Goal: Task Accomplishment & Management: Manage account settings

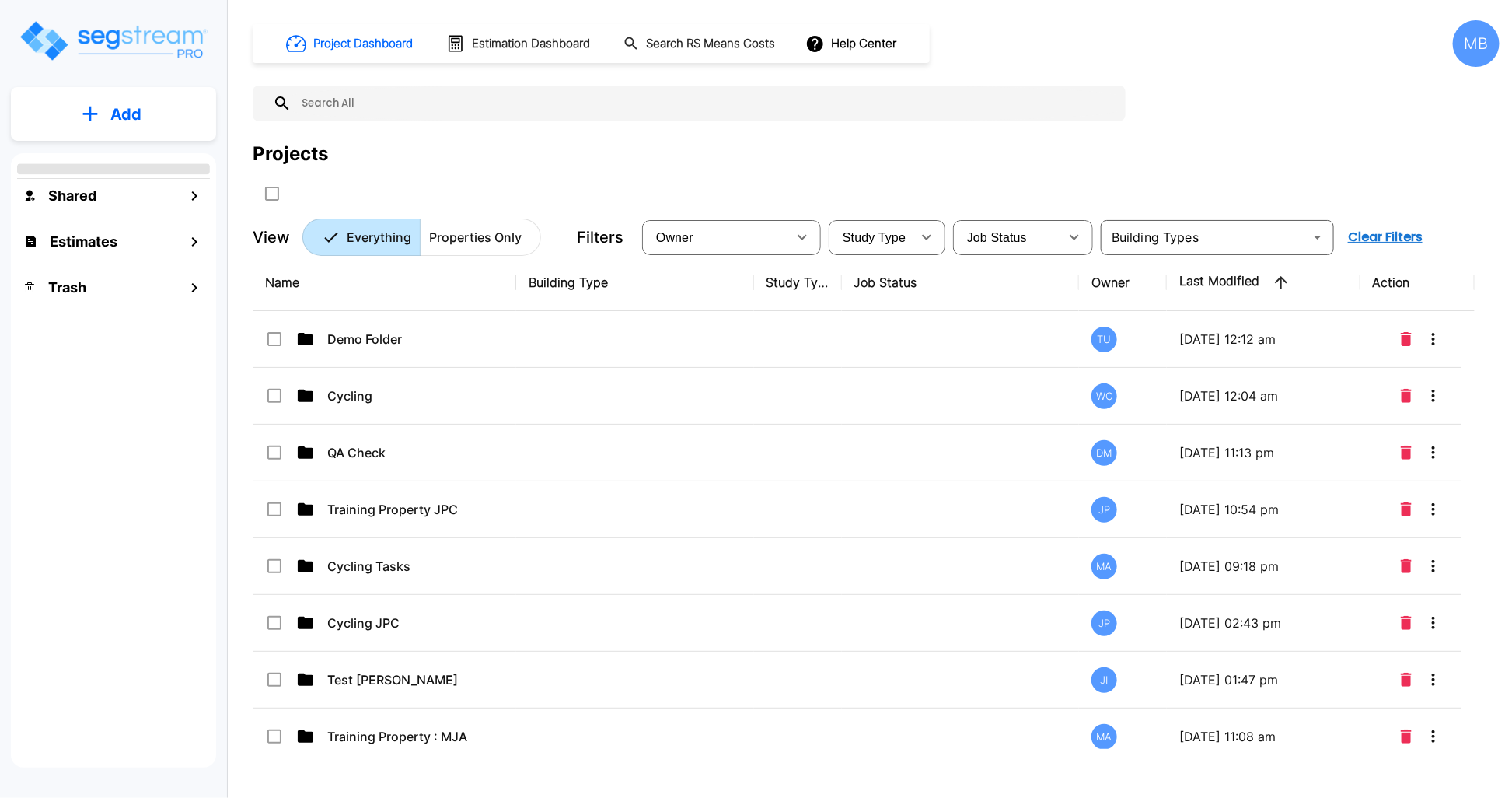
click at [111, 47] on img "mailbox folders" at bounding box center [113, 40] width 191 height 44
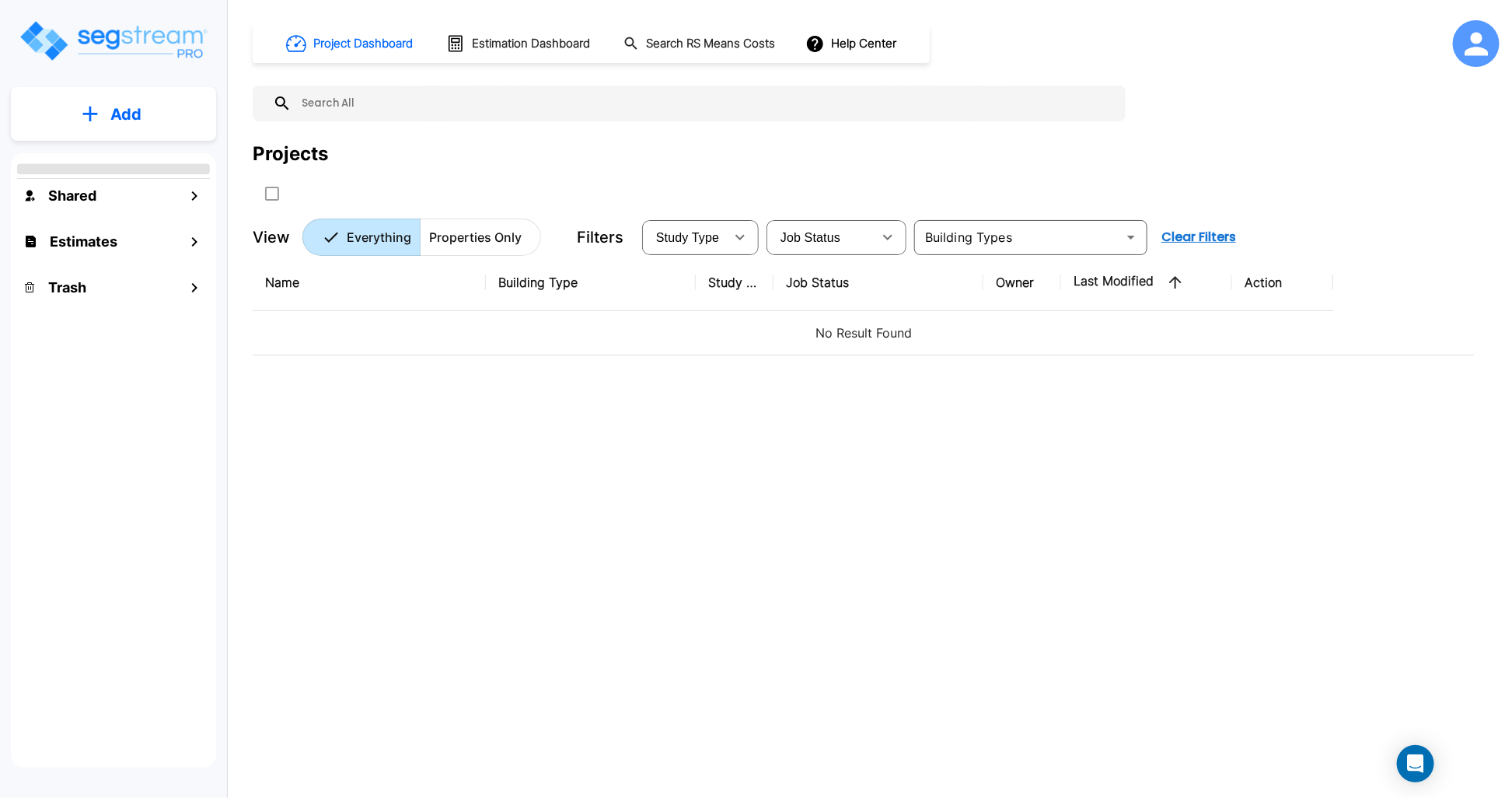
click at [111, 47] on img "mailbox folders" at bounding box center [113, 40] width 191 height 44
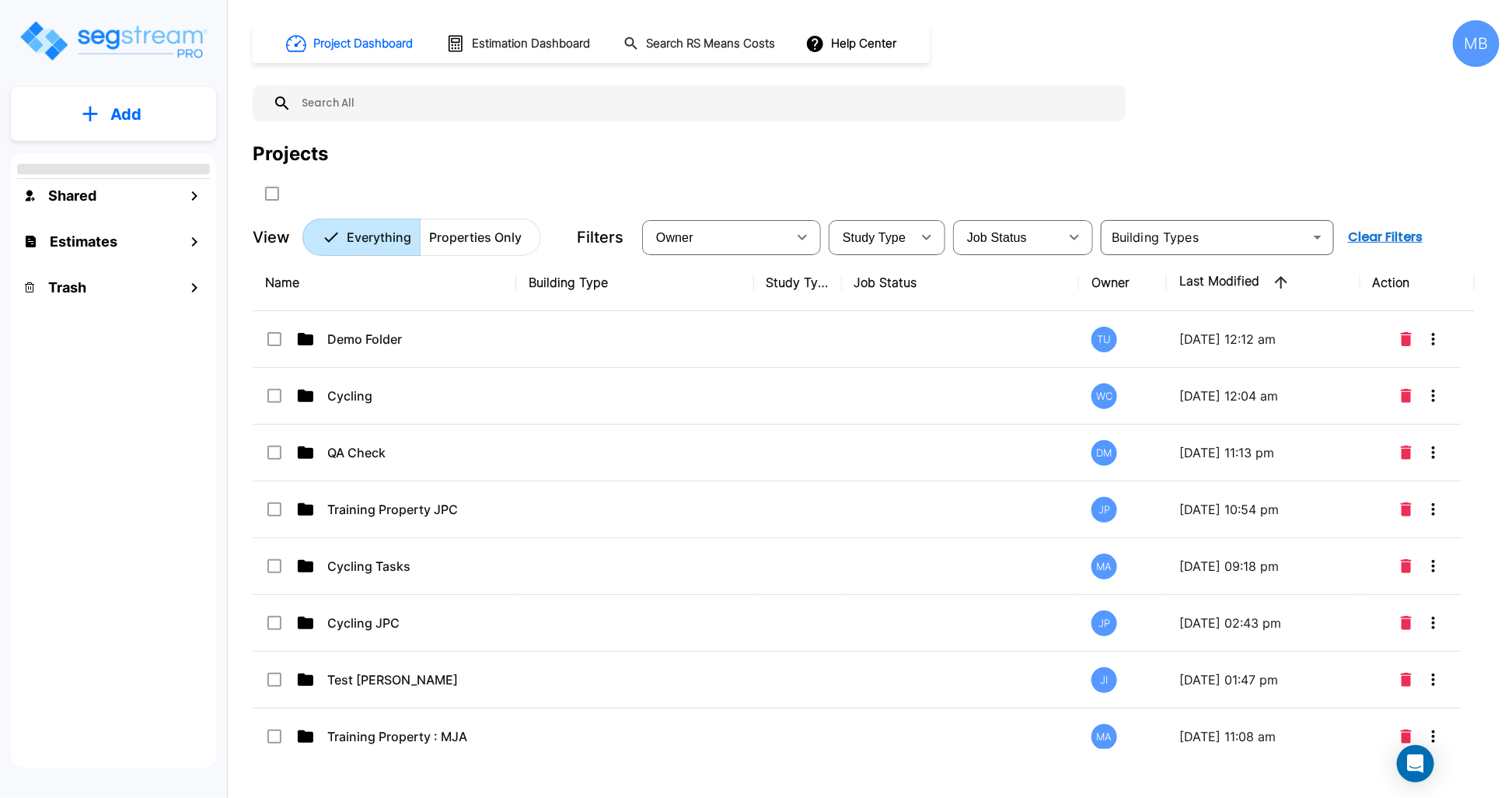
click at [1503, 33] on div "Project Dashboard Estimation Dashboard Search RS Means Costs Help Center MB Pro…" at bounding box center [877, 399] width 1272 height 798
click at [1474, 47] on div "MB" at bounding box center [1476, 44] width 47 height 47
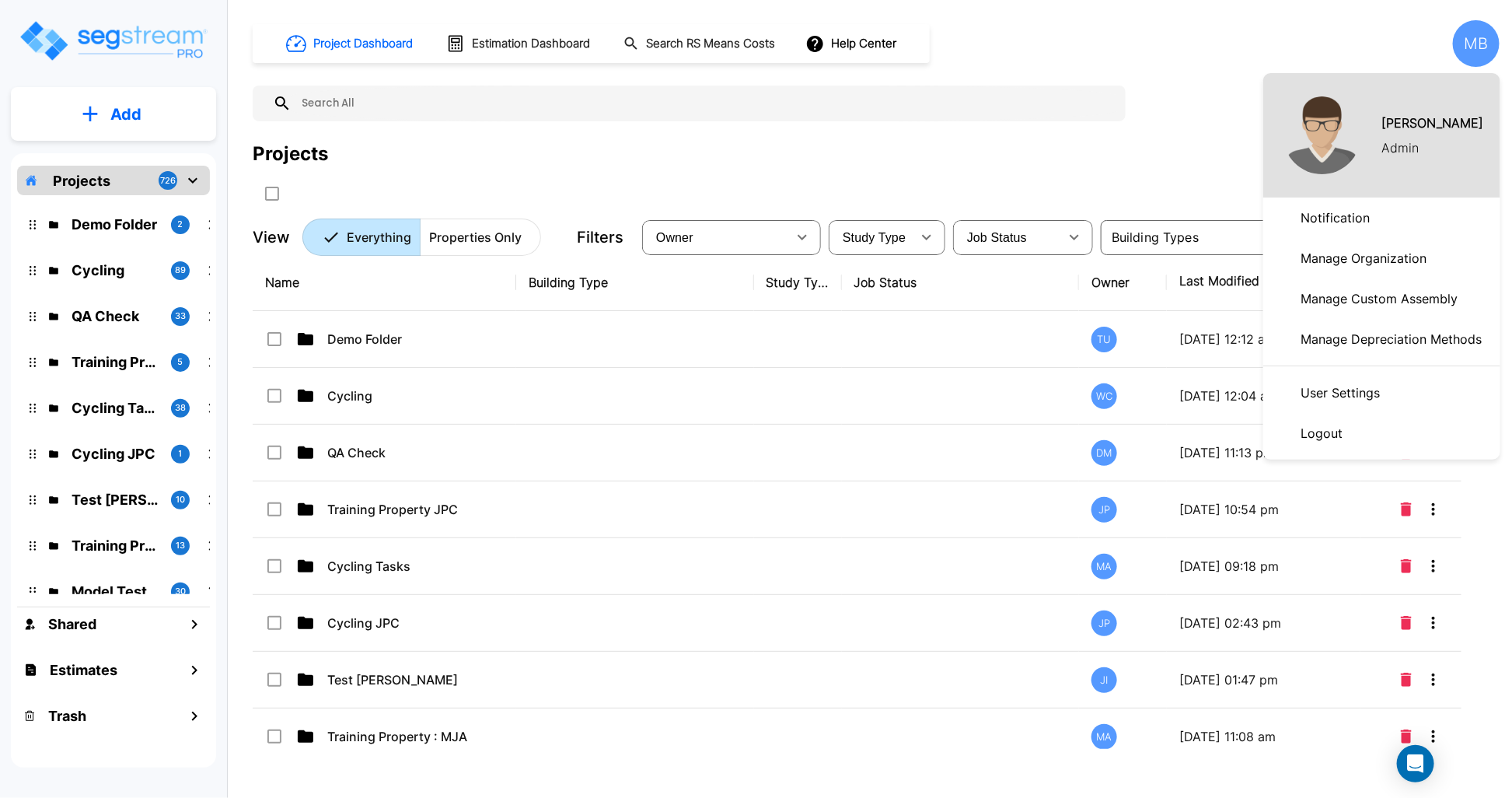
click at [1468, 63] on div at bounding box center [756, 399] width 1512 height 798
click at [1482, 58] on div at bounding box center [756, 399] width 1512 height 798
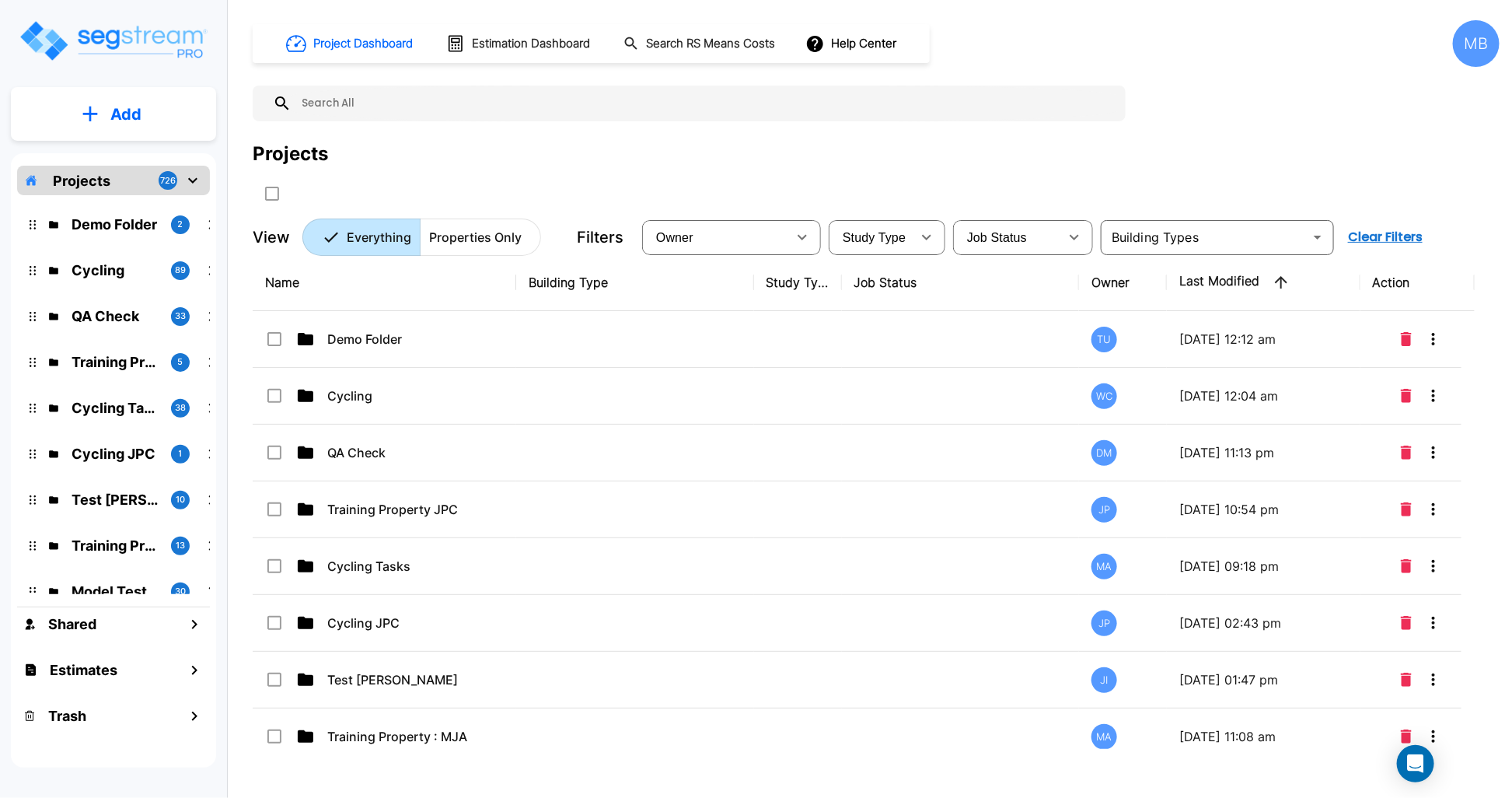
click at [1482, 58] on div "MB" at bounding box center [1476, 44] width 47 height 47
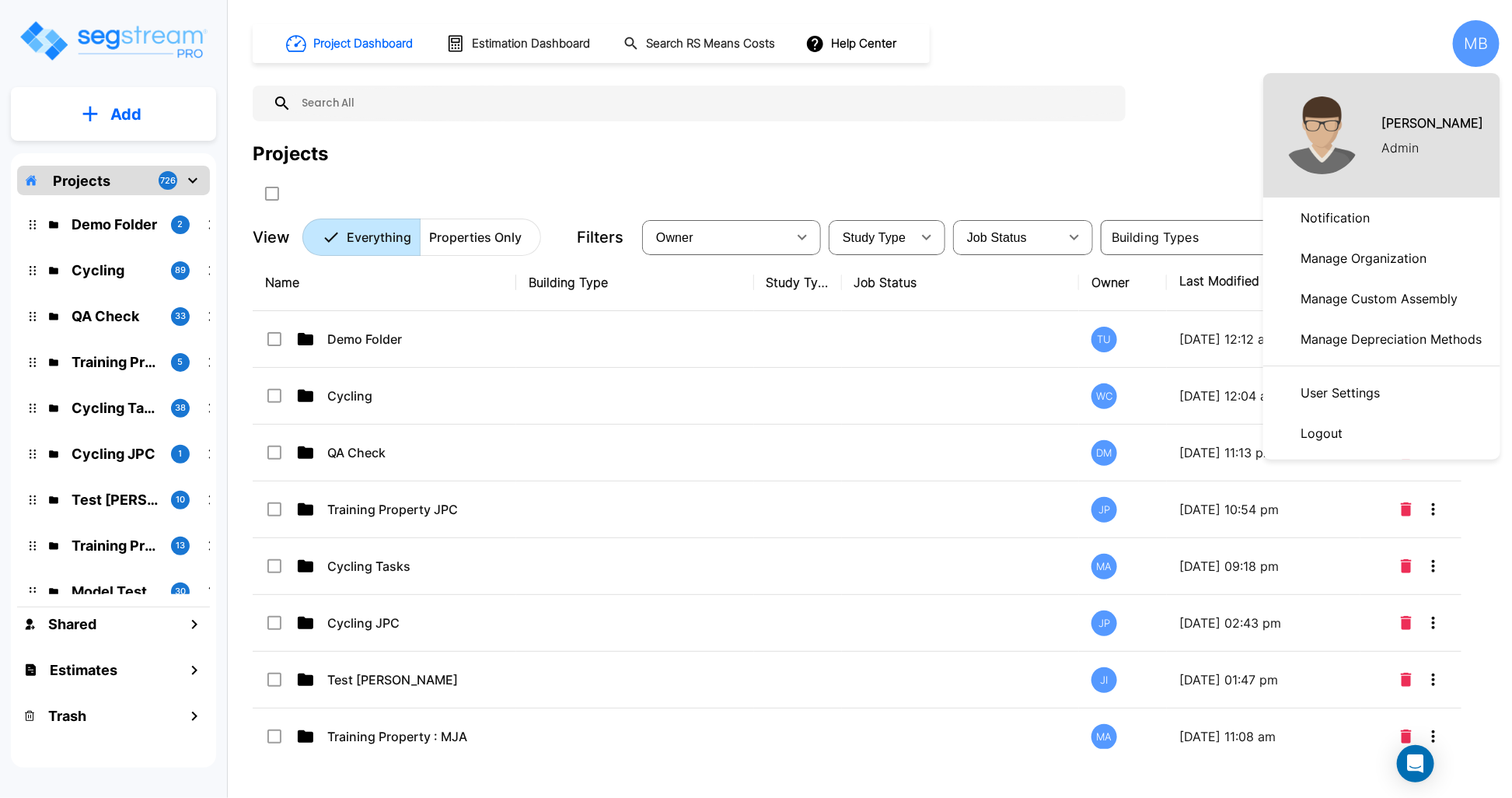
click at [1296, 441] on p "Logout" at bounding box center [1322, 433] width 55 height 31
